Goal: Task Accomplishment & Management: Complete application form

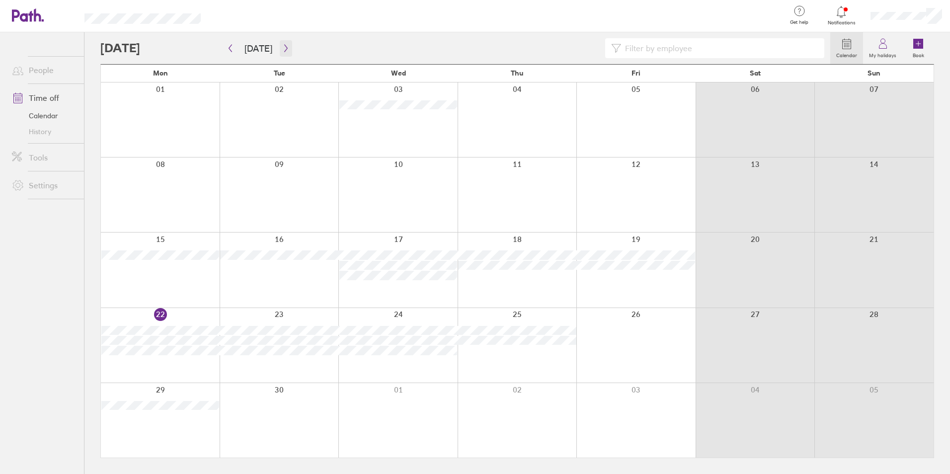
click at [285, 50] on icon "button" at bounding box center [285, 48] width 7 height 8
click at [36, 69] on link "People" at bounding box center [44, 70] width 80 height 20
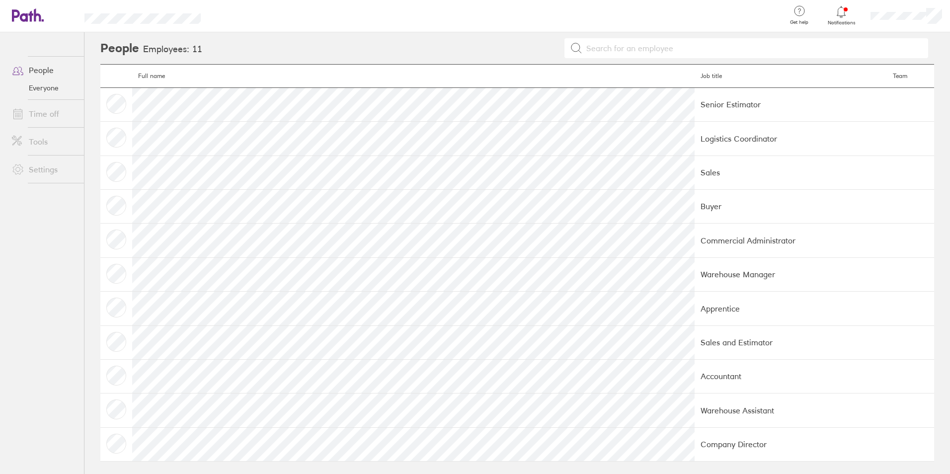
click at [44, 110] on link "Time off" at bounding box center [44, 114] width 80 height 20
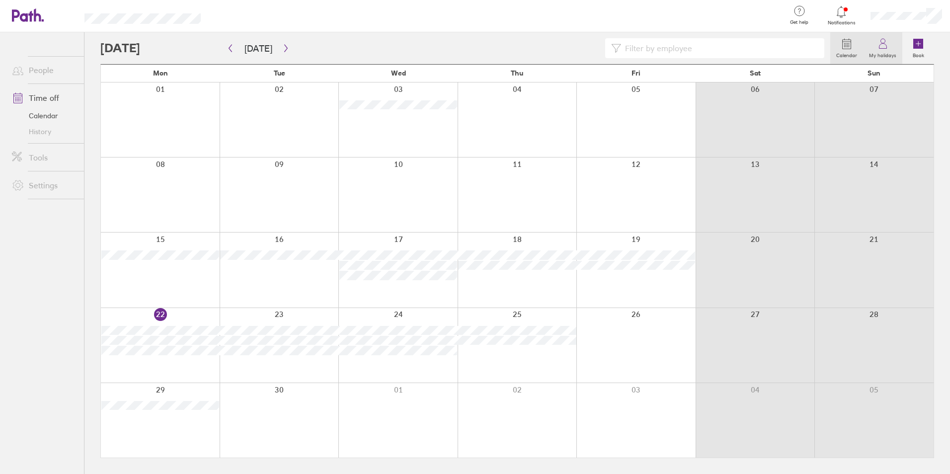
click at [879, 49] on icon at bounding box center [883, 44] width 12 height 12
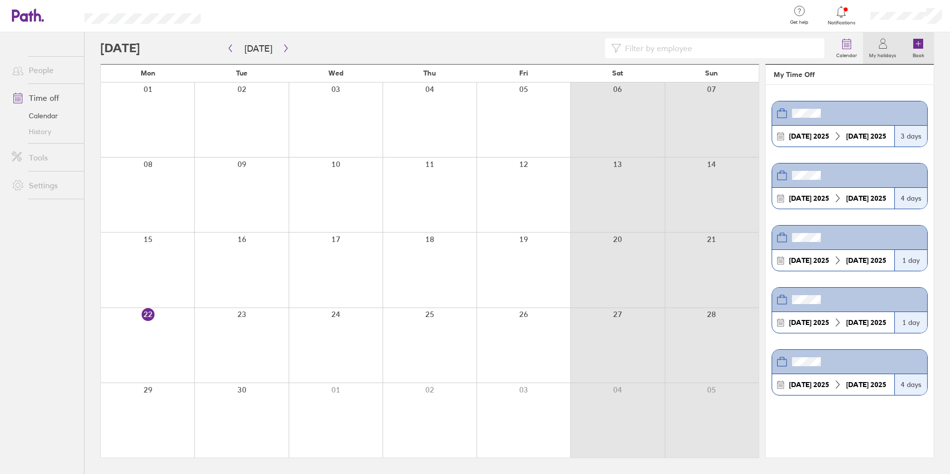
click at [918, 52] on label "Book" at bounding box center [918, 54] width 23 height 9
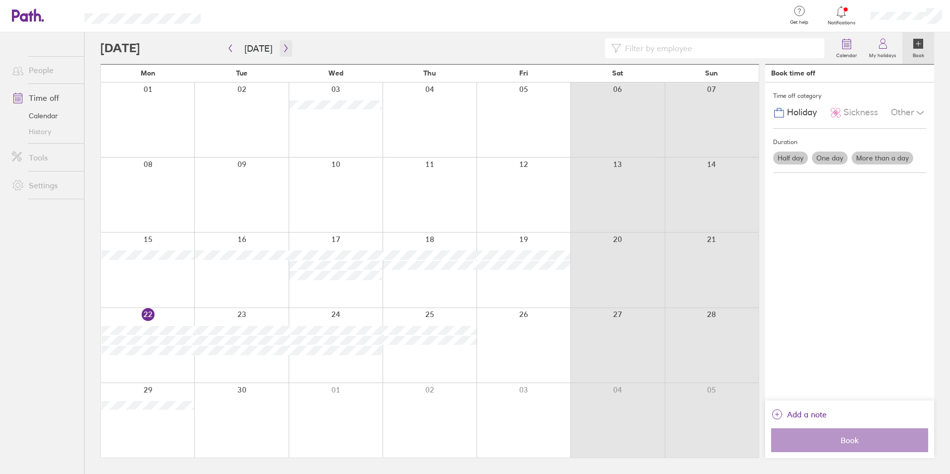
click at [284, 45] on icon "button" at bounding box center [285, 48] width 7 height 8
click at [162, 392] on div at bounding box center [147, 420] width 93 height 75
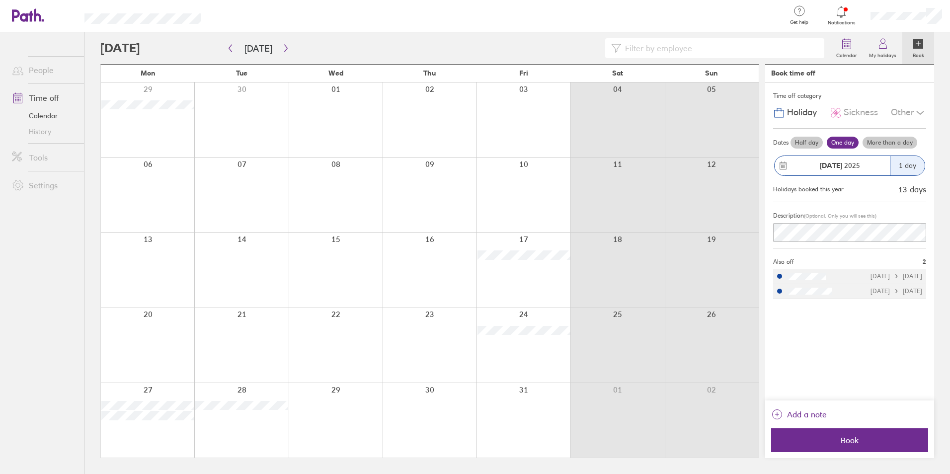
click at [898, 143] on label "More than a day" at bounding box center [889, 143] width 55 height 12
click at [0, 0] on input "More than a day" at bounding box center [0, 0] width 0 height 0
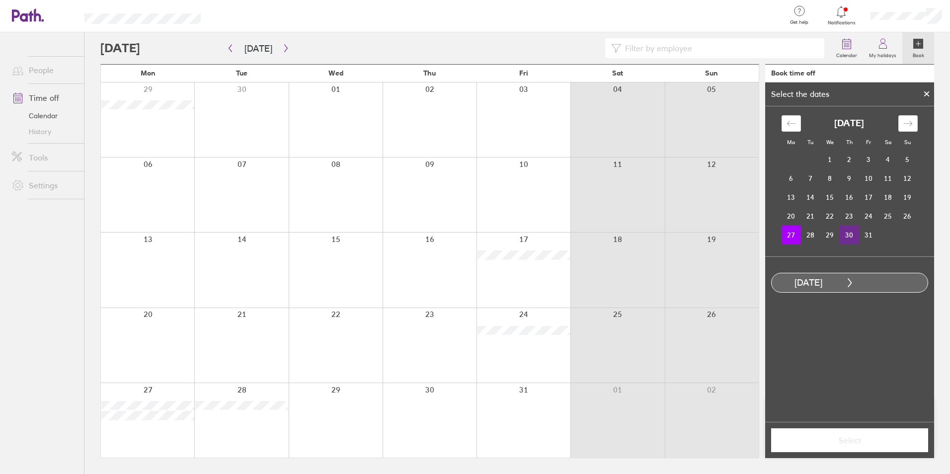
click at [848, 235] on td "30" at bounding box center [849, 235] width 19 height 19
click at [864, 442] on span "Select" at bounding box center [849, 440] width 143 height 9
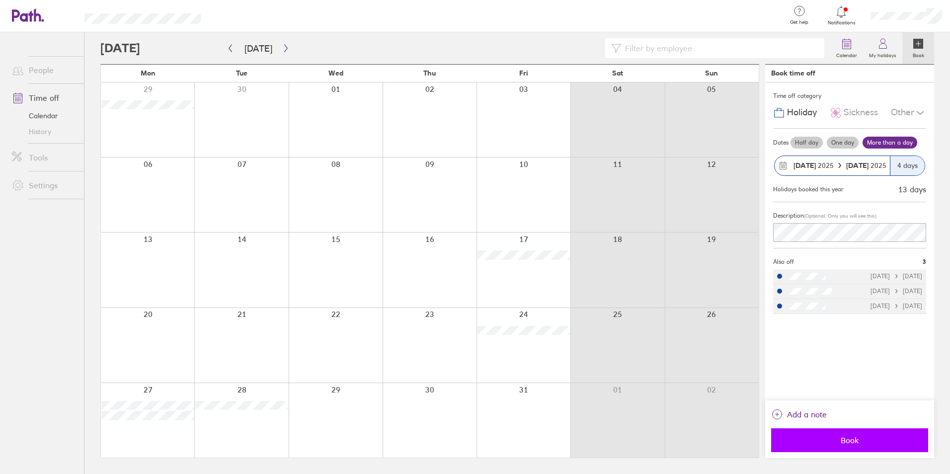
click at [849, 442] on span "Book" at bounding box center [849, 440] width 143 height 9
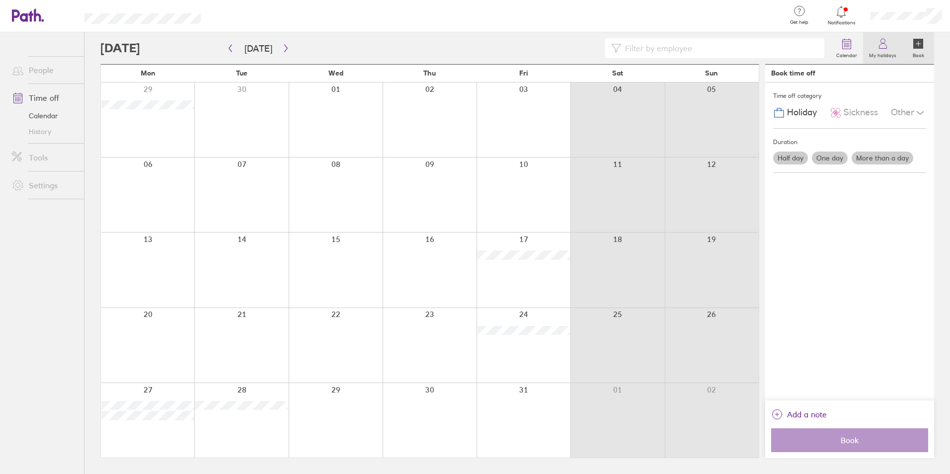
click at [885, 52] on label "My holidays" at bounding box center [882, 54] width 39 height 9
click at [857, 110] on span "Sickness" at bounding box center [861, 112] width 34 height 10
click at [913, 115] on div "Other" at bounding box center [908, 112] width 35 height 19
click at [801, 114] on span "Holiday" at bounding box center [802, 112] width 30 height 10
click at [790, 113] on span "Holiday" at bounding box center [802, 112] width 30 height 10
